Goal: Use online tool/utility: Utilize a website feature to perform a specific function

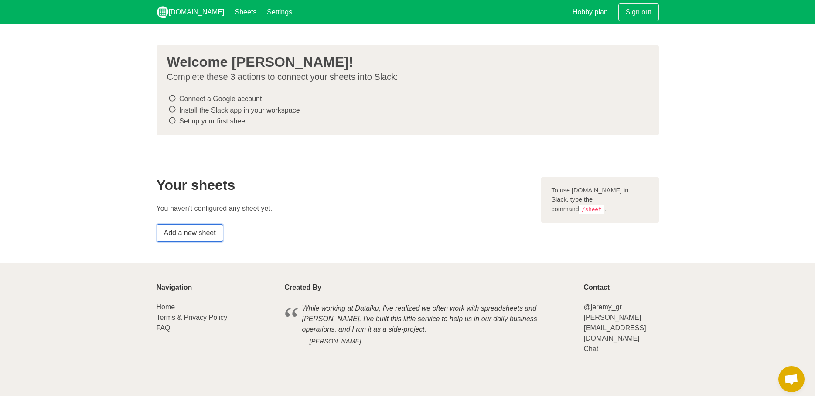
click at [200, 233] on link "Add a new sheet" at bounding box center [190, 232] width 67 height 17
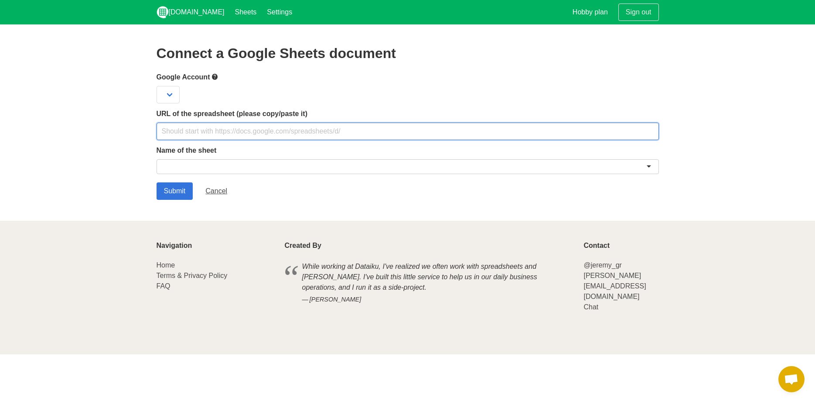
click at [299, 132] on input "text" at bounding box center [408, 131] width 502 height 17
paste input "🌞 Opening Checklist – Oct 6 Please complete each item as you go. ✅ https://docs…"
drag, startPoint x: 591, startPoint y: 131, endPoint x: -157, endPoint y: 134, distance: 747.7
click at [157, 134] on input "🌞 Opening Checklist – Oct 6 Please complete each item as you go. ✅ https://docs…" at bounding box center [408, 131] width 502 height 17
paste input "[URL][DOMAIN_NAME]"
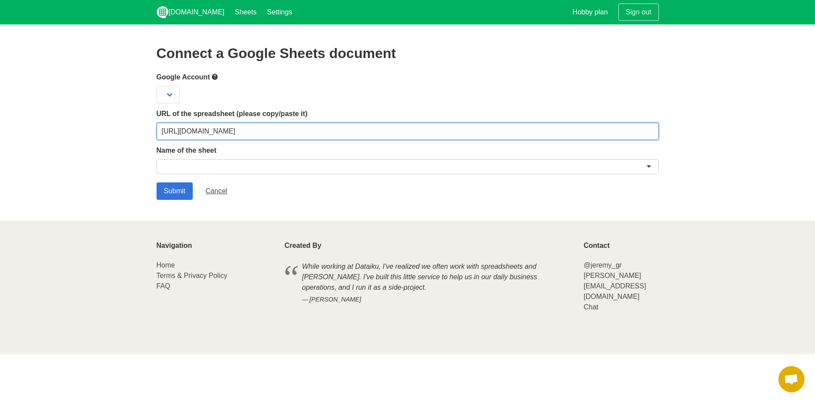
type input "[URL][DOMAIN_NAME]"
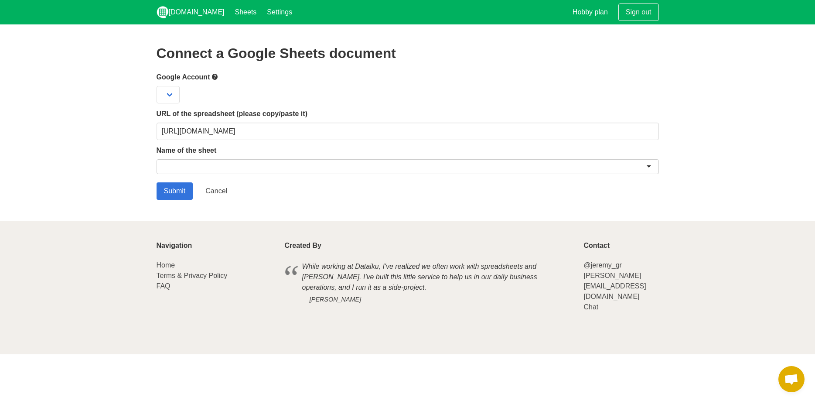
click at [179, 163] on div at bounding box center [408, 166] width 502 height 15
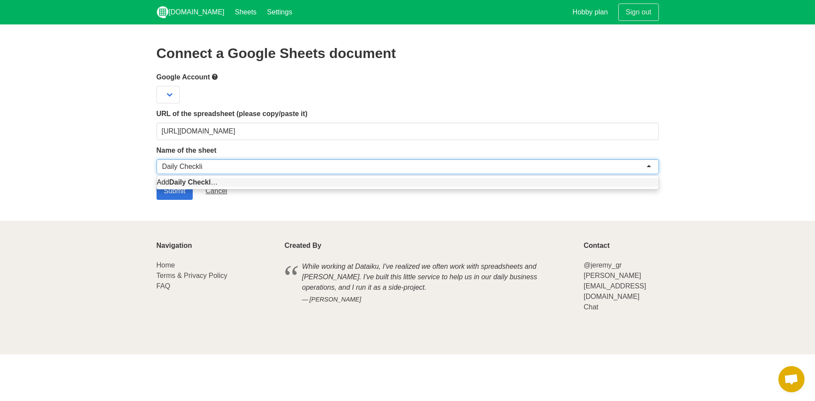
type input "Daily Checklist"
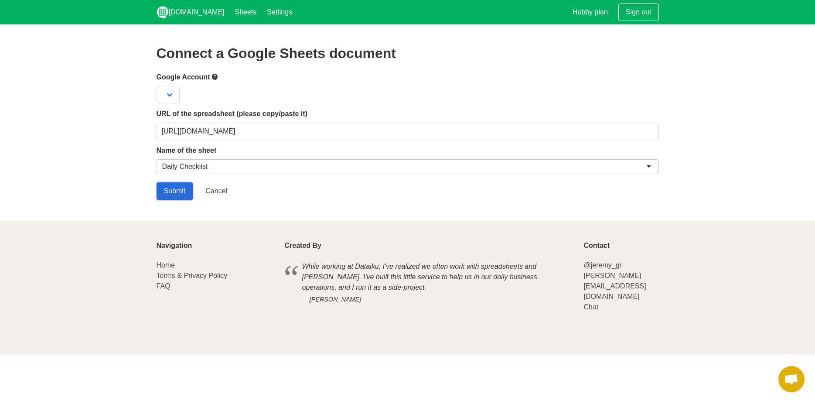
click at [174, 187] on input "Submit" at bounding box center [175, 190] width 37 height 17
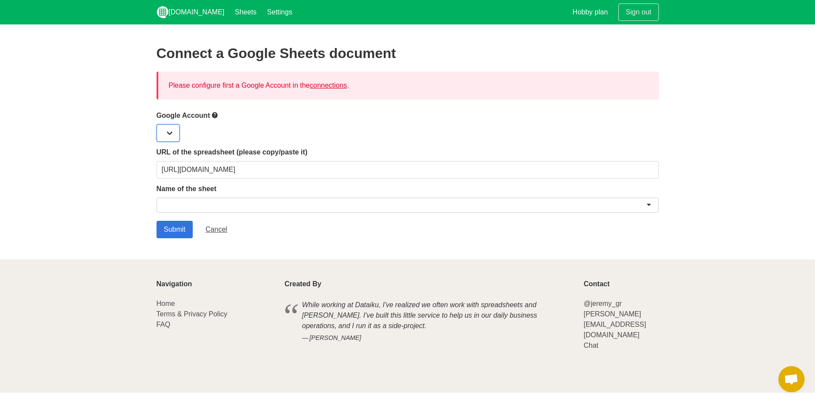
click at [157, 124] on select at bounding box center [168, 132] width 23 height 17
click at [170, 132] on select at bounding box center [168, 132] width 23 height 17
click at [157, 124] on select at bounding box center [168, 132] width 23 height 17
click at [326, 86] on link "connections" at bounding box center [328, 85] width 37 height 7
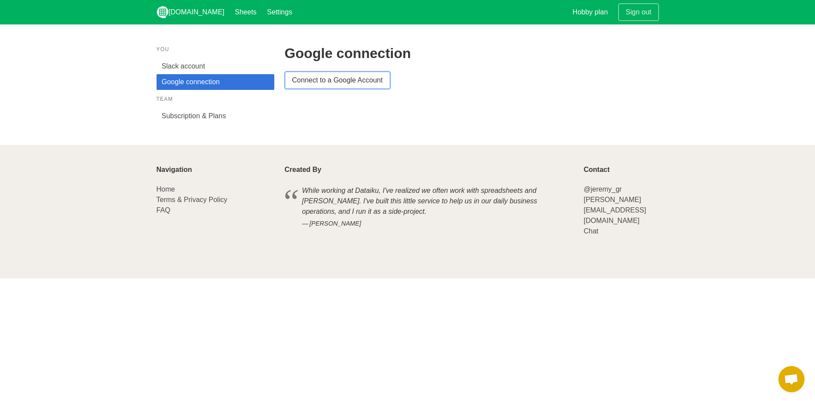
click at [326, 82] on link "Connect to a Google Account" at bounding box center [338, 79] width 106 height 17
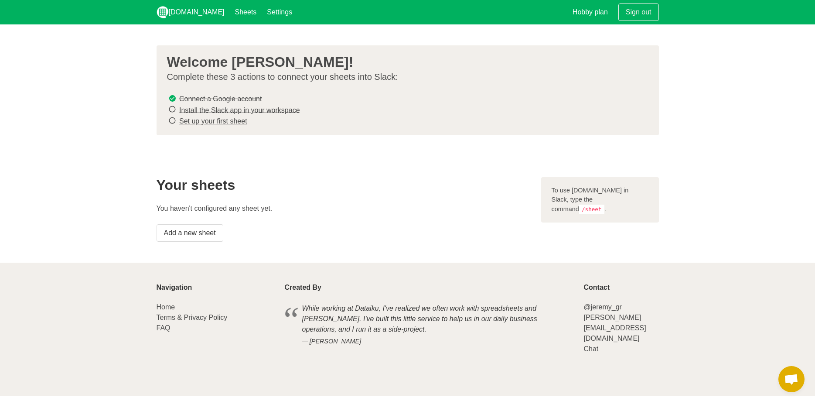
click at [236, 110] on link "Install the Slack app in your workspace" at bounding box center [239, 109] width 121 height 7
click at [206, 121] on link "Set up your first sheet" at bounding box center [213, 120] width 68 height 7
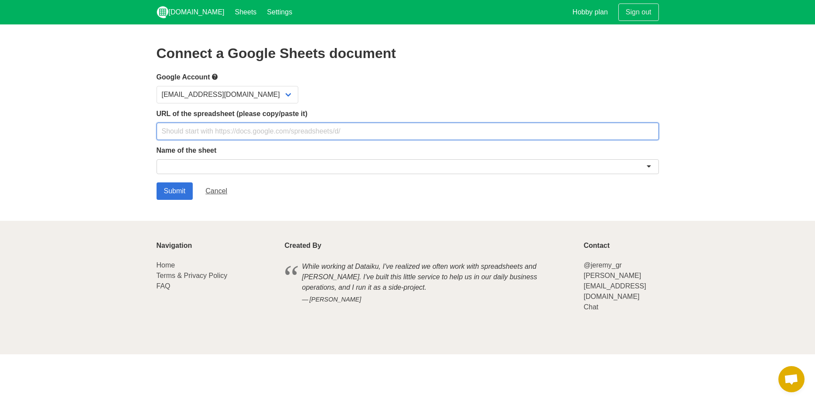
click at [208, 133] on input "text" at bounding box center [408, 131] width 502 height 17
paste input "[URL][DOMAIN_NAME]"
type input "[URL][DOMAIN_NAME]"
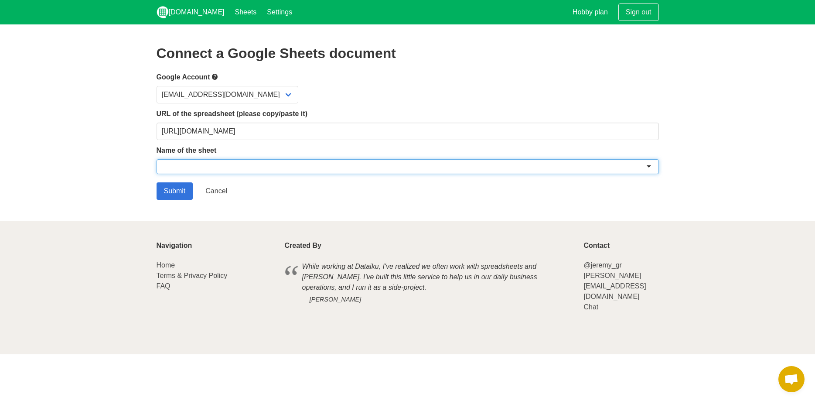
click at [215, 162] on div at bounding box center [408, 166] width 502 height 15
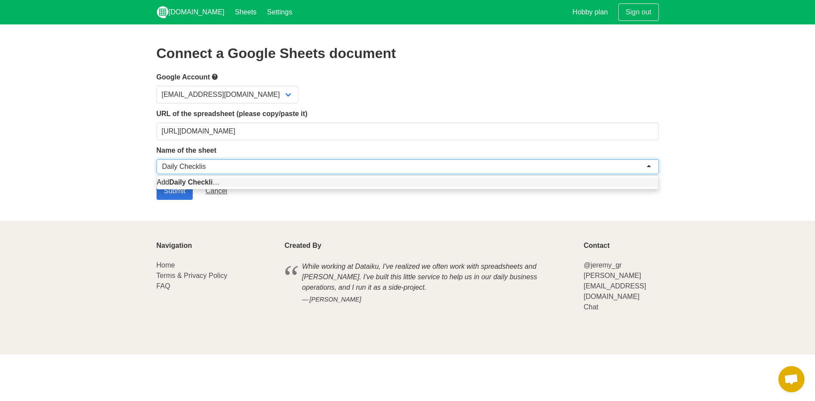
type input "Daily Checklist"
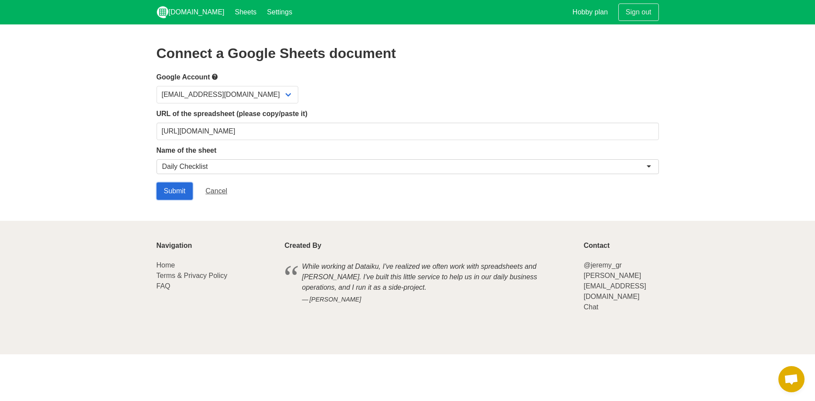
click at [187, 186] on input "Submit" at bounding box center [175, 190] width 37 height 17
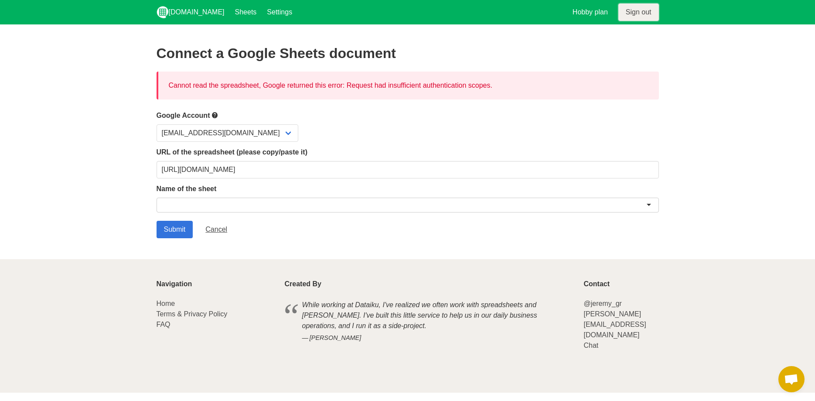
click at [633, 16] on link "Sign out" at bounding box center [638, 11] width 41 height 17
